Goal: Information Seeking & Learning: Learn about a topic

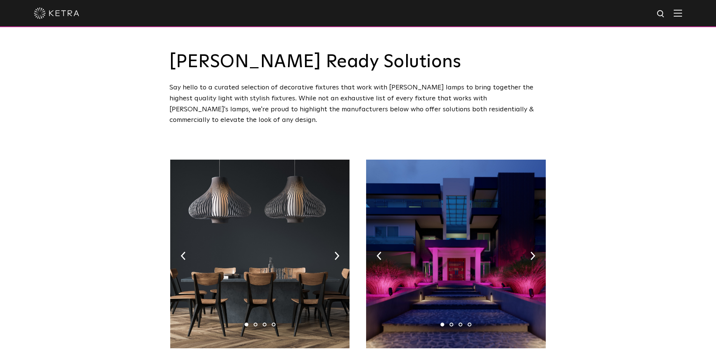
click at [682, 15] on img at bounding box center [678, 12] width 8 height 7
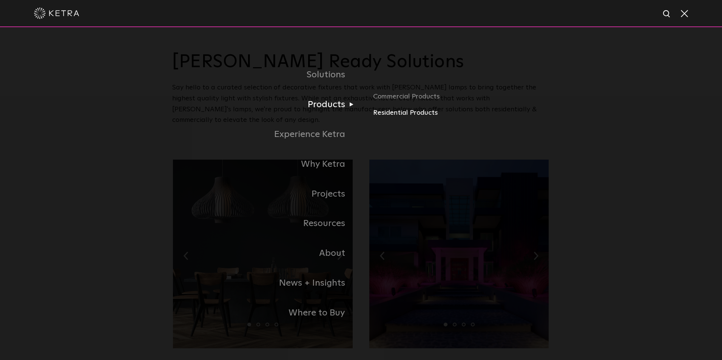
click at [409, 116] on link "Residential Products" at bounding box center [461, 113] width 177 height 11
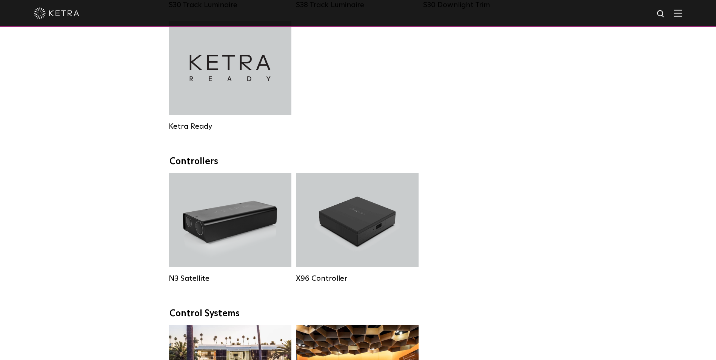
scroll to position [717, 0]
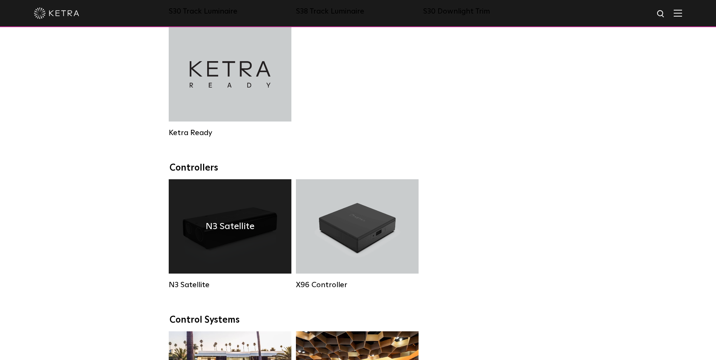
click at [231, 224] on div "N3 Satellite" at bounding box center [230, 226] width 123 height 94
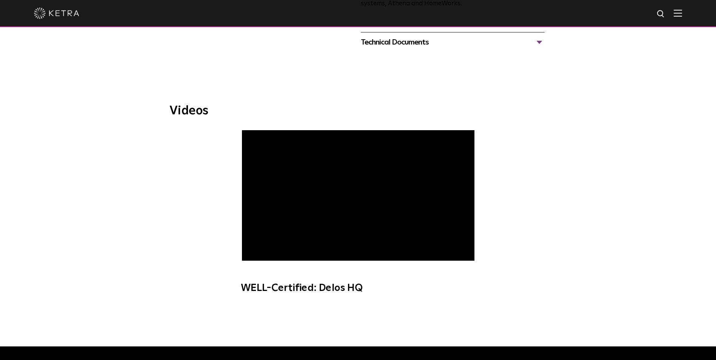
scroll to position [226, 0]
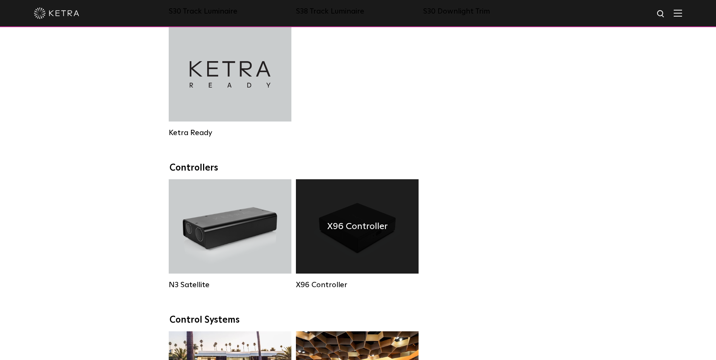
click at [354, 231] on h4 "X96 Controller" at bounding box center [357, 226] width 60 height 14
